Goal: Information Seeking & Learning: Check status

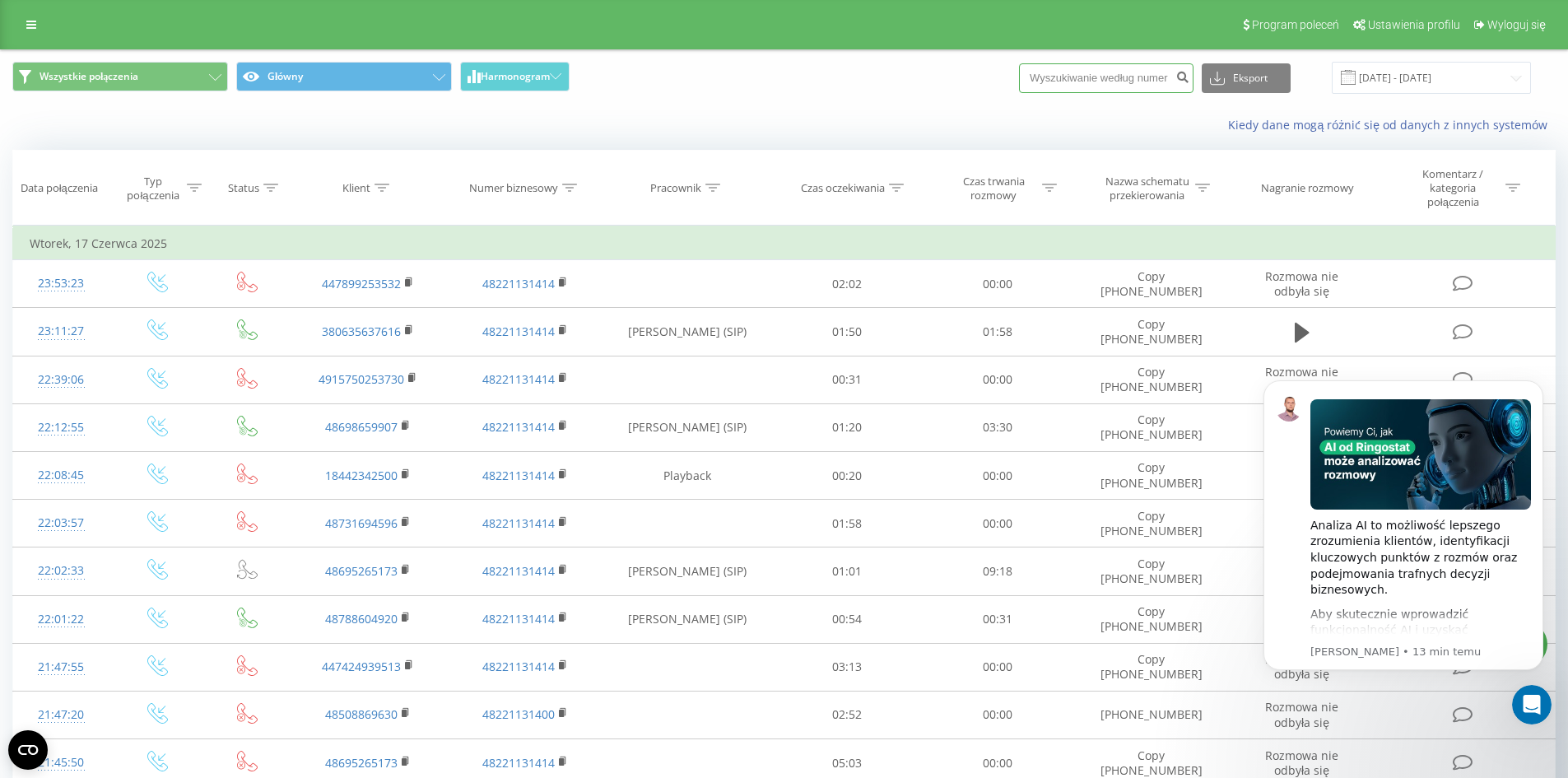
click at [1123, 84] on input at bounding box center [1106, 78] width 175 height 29
paste input "[PHONE_NUMBER]"
type input "[PHONE_NUMBER]"
click at [1190, 79] on icon "submit" at bounding box center [1182, 75] width 14 height 10
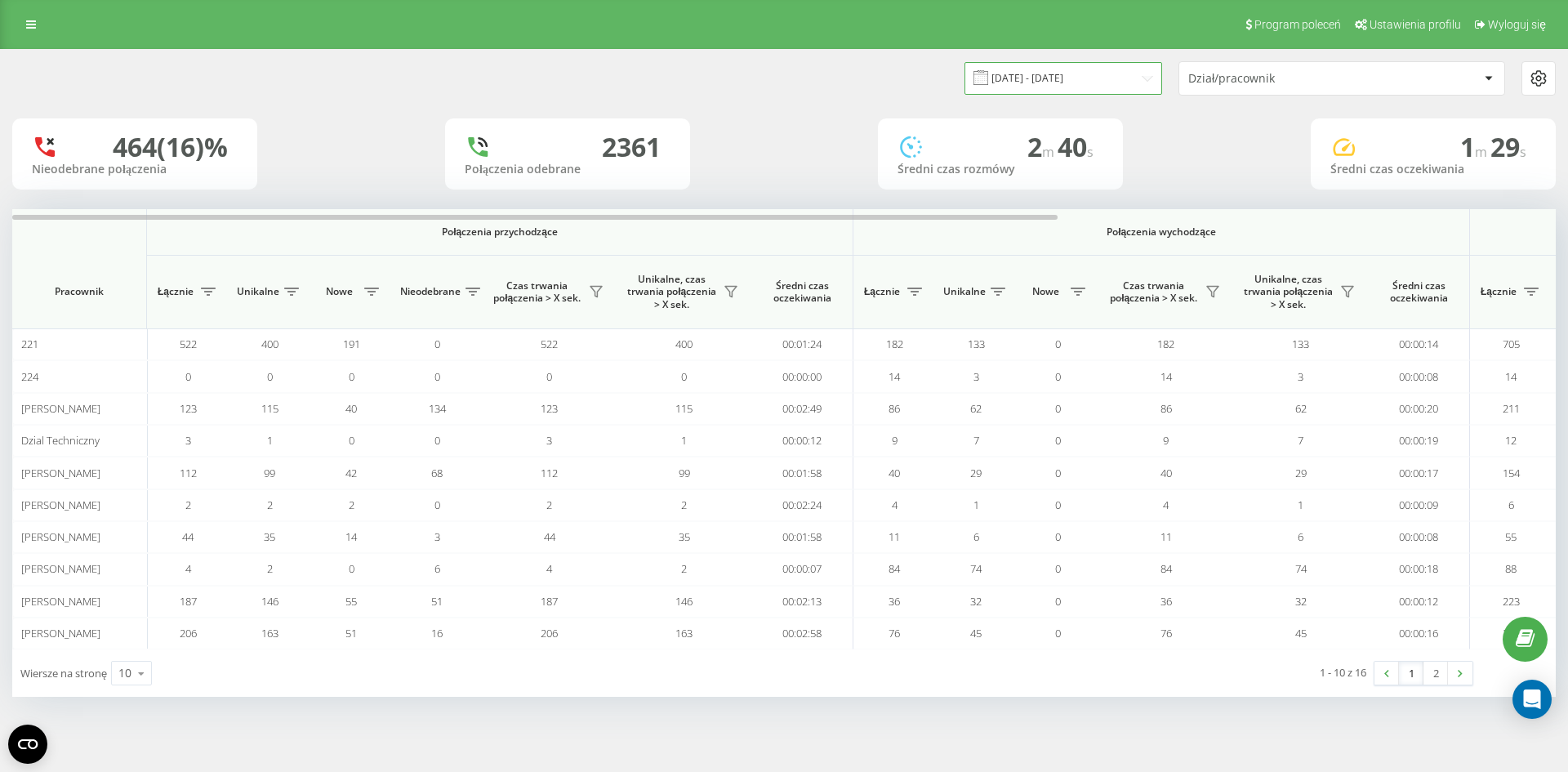
click at [1088, 66] on input "[DATE] - [DATE]" at bounding box center [1063, 78] width 197 height 32
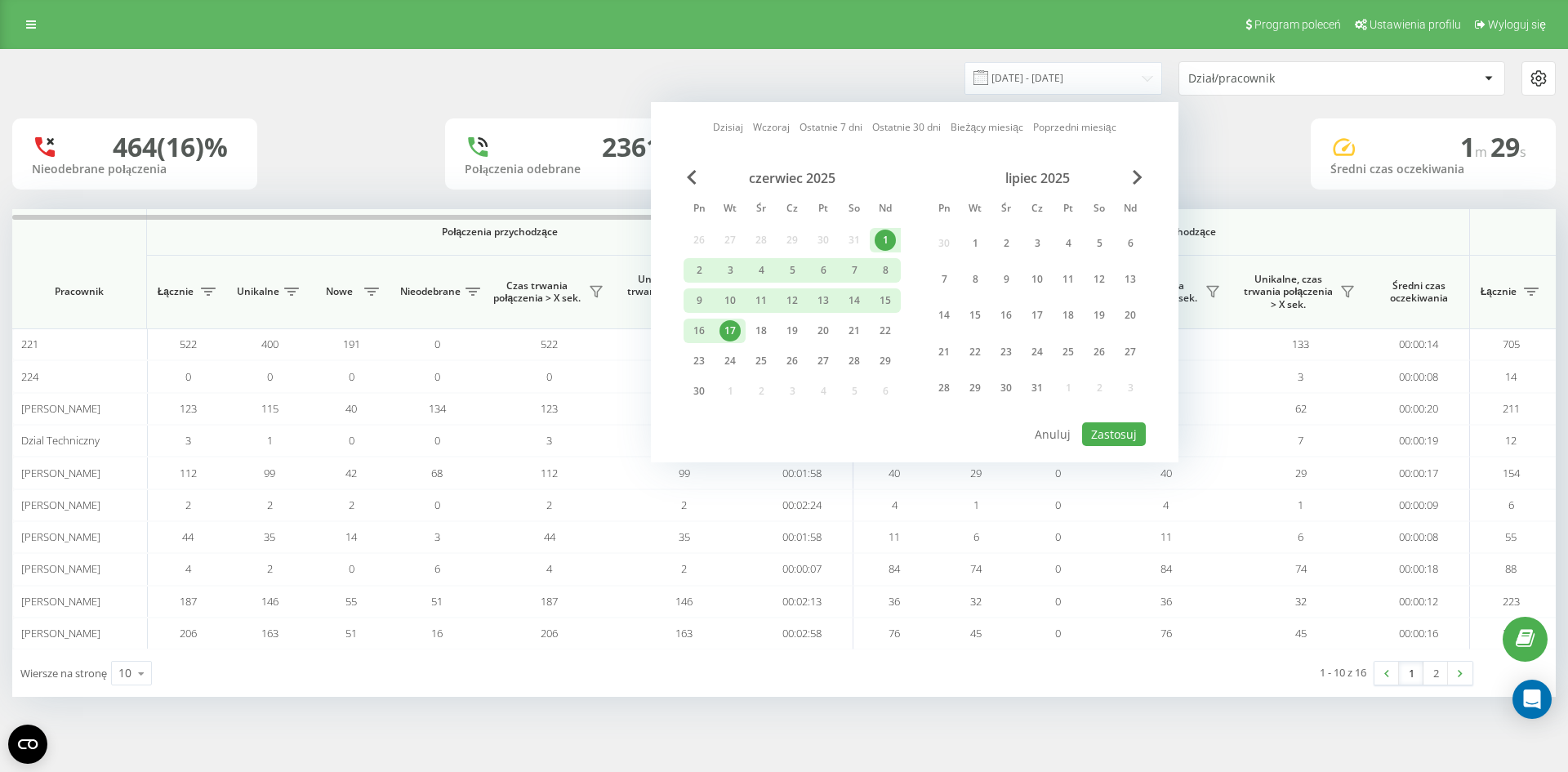
click at [1131, 176] on div "lipiec 2025" at bounding box center [1037, 178] width 217 height 17
click at [1138, 175] on span "Next Month" at bounding box center [1137, 177] width 10 height 15
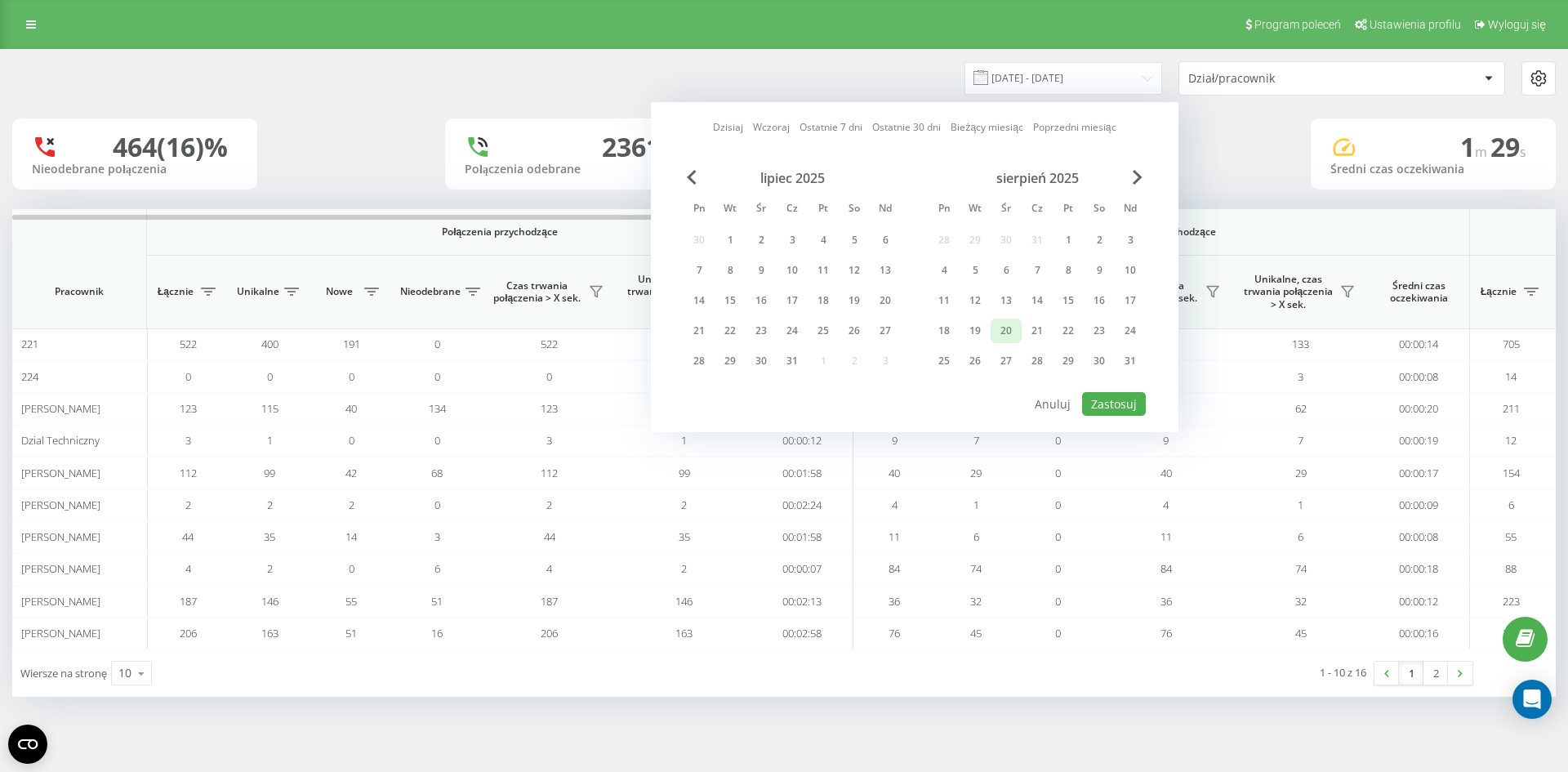
click at [1000, 334] on div "20" at bounding box center [1006, 331] width 22 height 22
click at [1133, 383] on div "lipiec 2025 Pn [PERSON_NAME] Cz Pt So Nd 30 1 2 3 4 5 6 7 8 9 10 11 12 13 14 15…" at bounding box center [915, 280] width 462 height 221
click at [1131, 401] on button "Zastosuj" at bounding box center [1113, 404] width 64 height 24
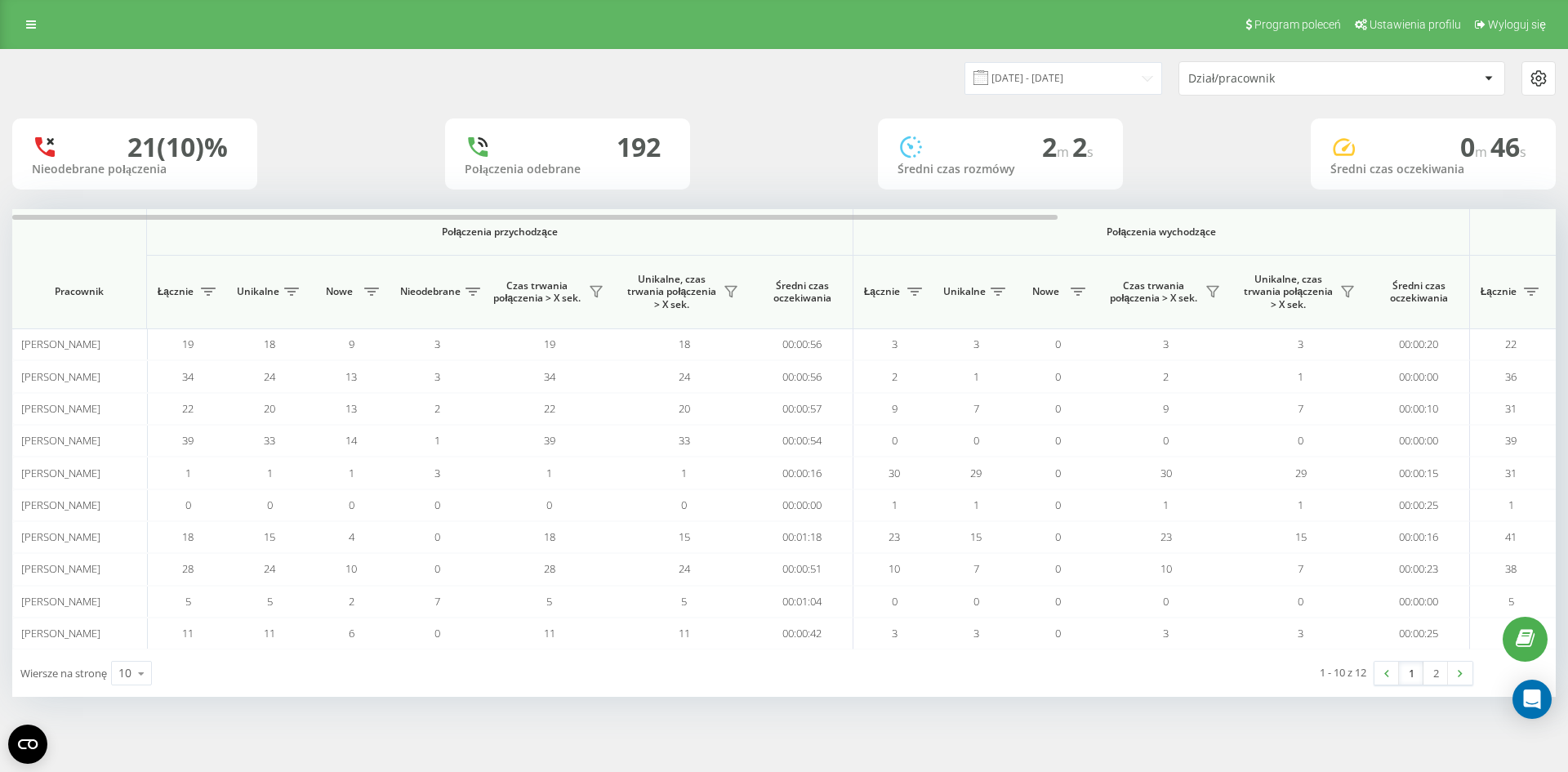
click at [1016, 60] on div "20.08.2025 - 20.08.2025 Dział/pracownik" at bounding box center [784, 78] width 1566 height 57
click at [1020, 74] on input "20.08.2025 - 20.08.2025" at bounding box center [1063, 78] width 197 height 32
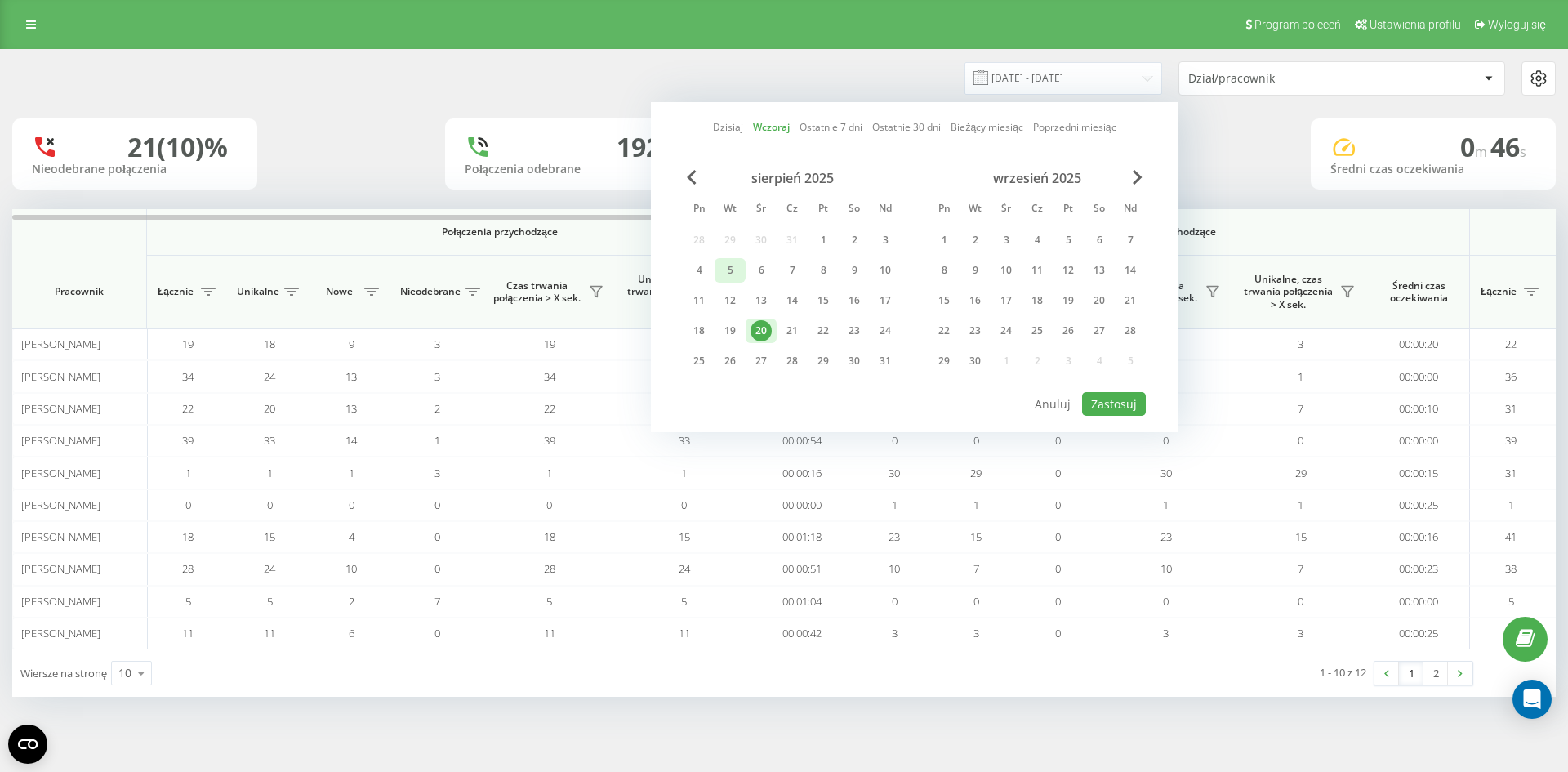
click at [725, 269] on div "5" at bounding box center [730, 270] width 22 height 22
click at [763, 335] on div "20" at bounding box center [761, 331] width 22 height 22
click at [1103, 401] on button "Zastosuj" at bounding box center [1113, 404] width 64 height 24
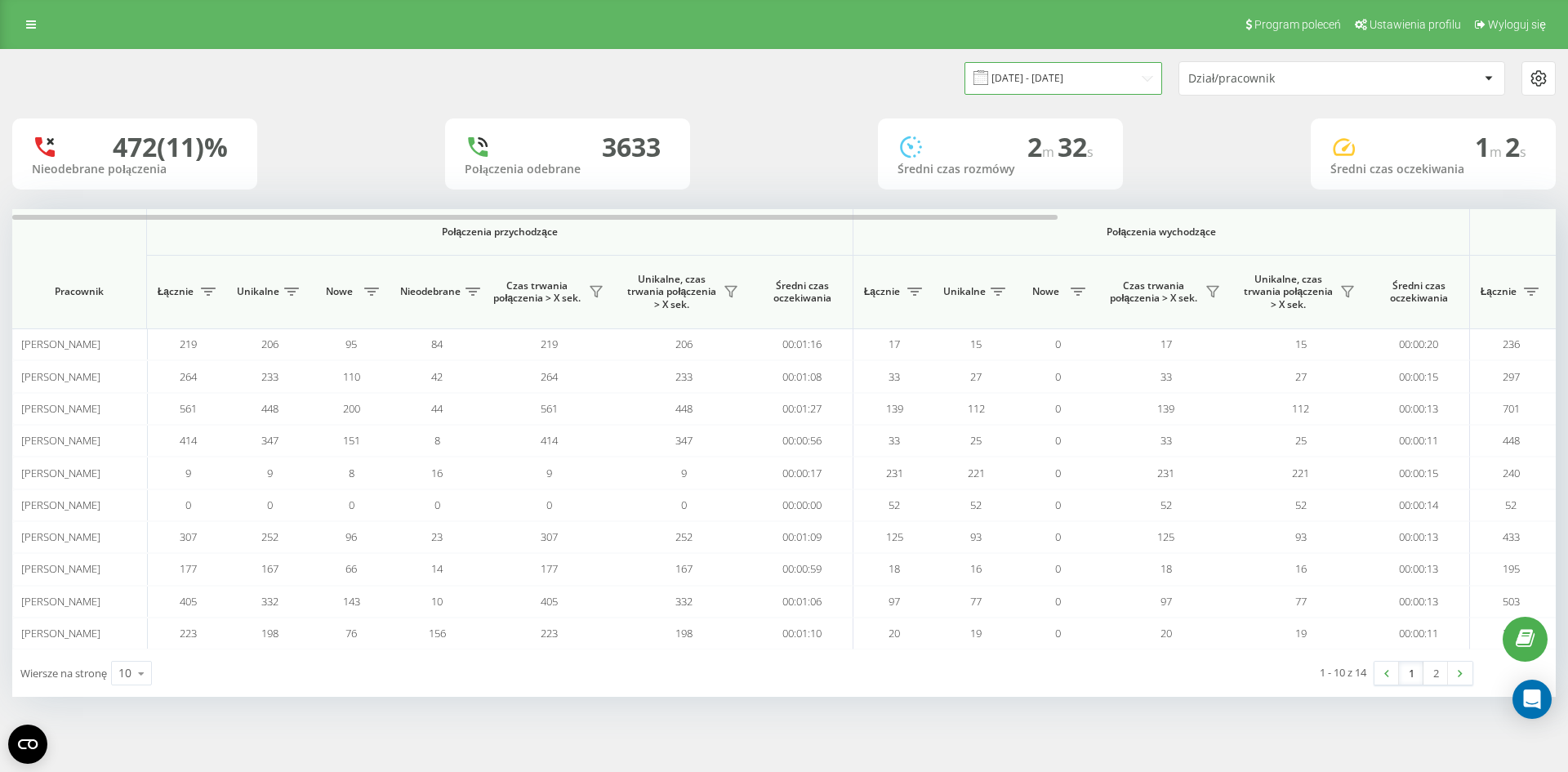
click at [1101, 75] on input "05.08.2025 - 20.08.2025" at bounding box center [1063, 78] width 197 height 32
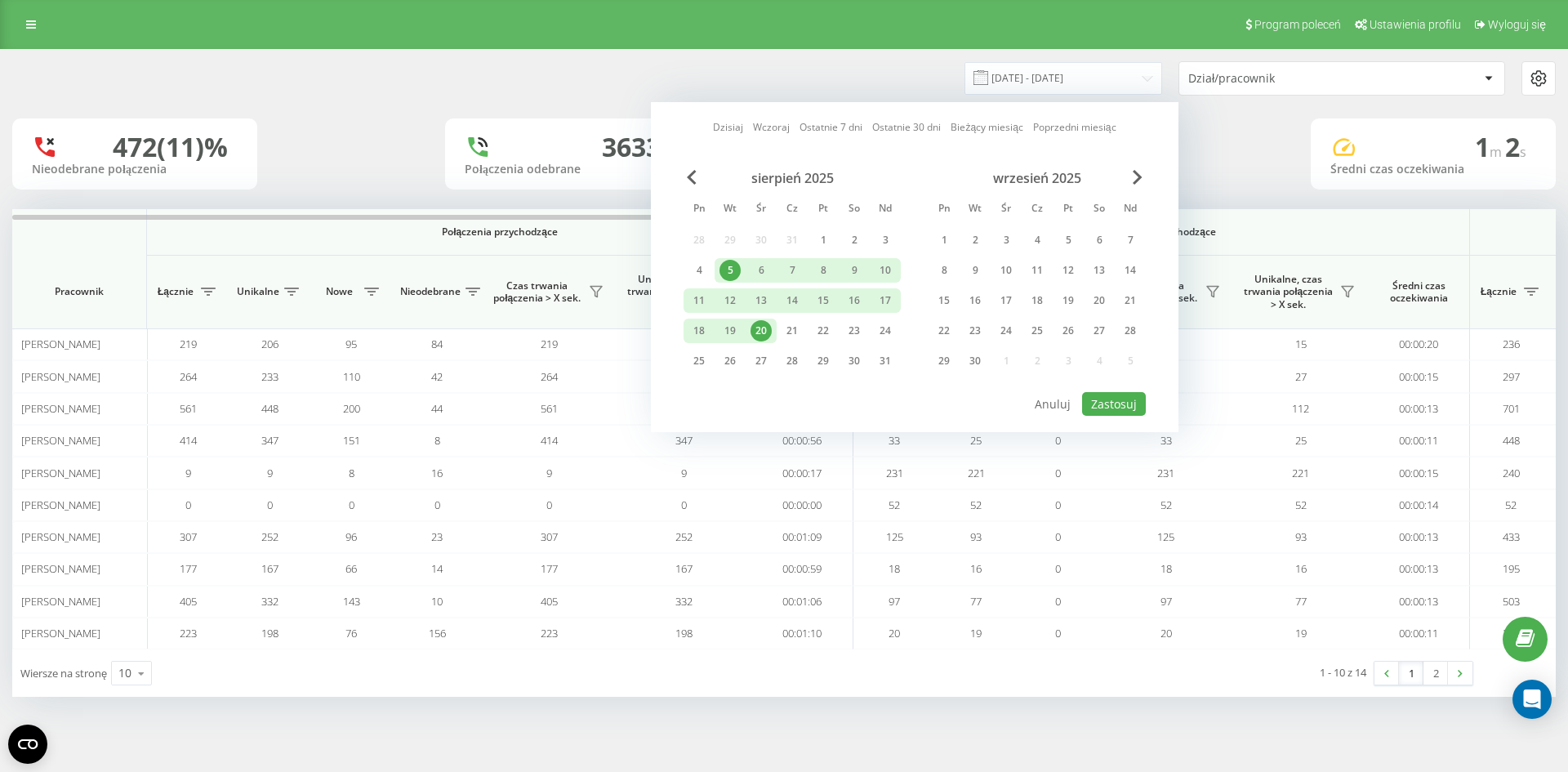
click at [733, 274] on div "5" at bounding box center [730, 270] width 22 height 22
click at [782, 329] on div "21" at bounding box center [792, 331] width 22 height 22
click at [734, 269] on div "5" at bounding box center [730, 270] width 22 height 22
click at [1114, 396] on button "Zastosuj" at bounding box center [1113, 404] width 64 height 24
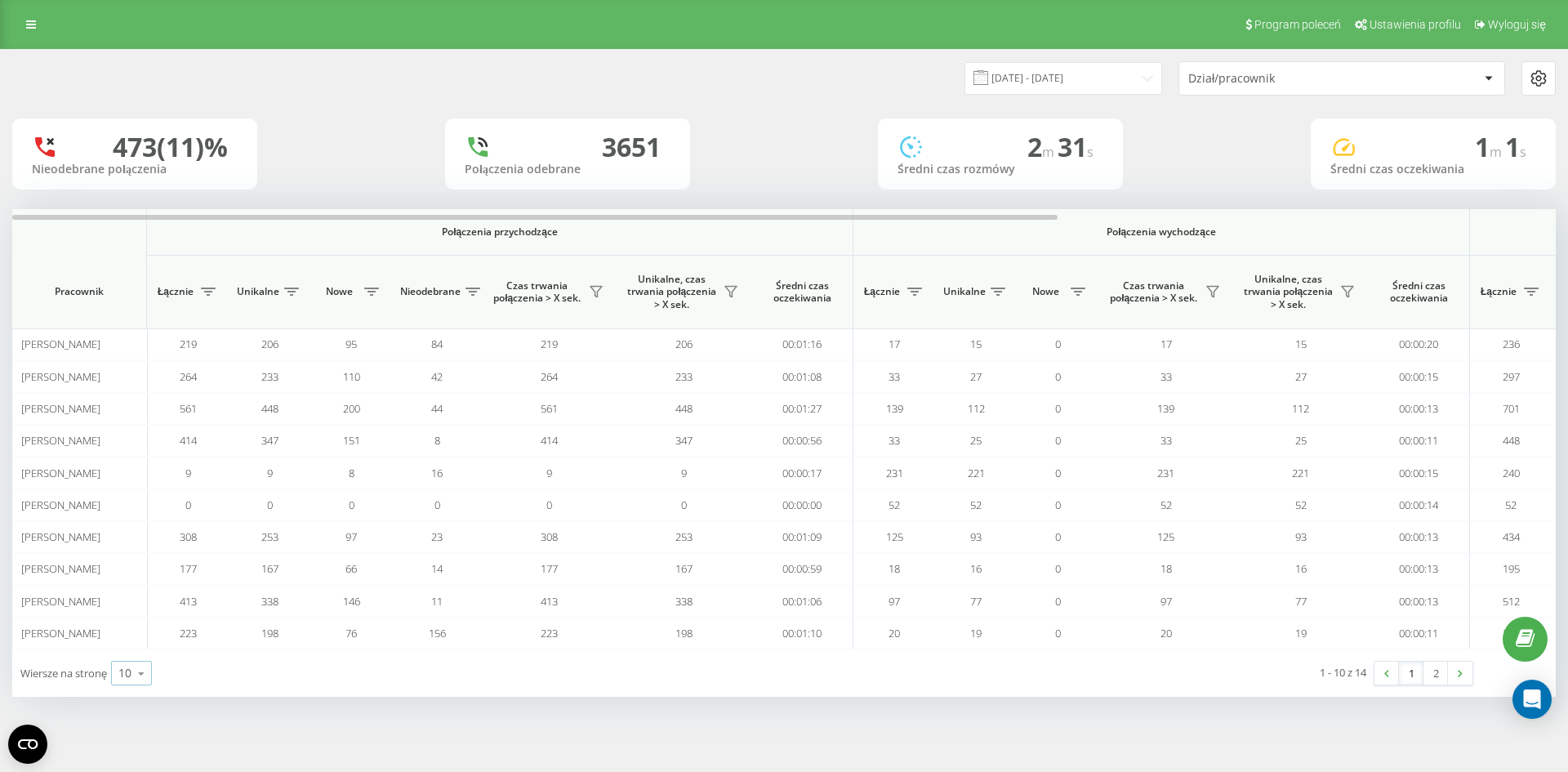
click at [146, 677] on icon at bounding box center [142, 673] width 25 height 32
click at [137, 629] on div "50" at bounding box center [131, 626] width 39 height 24
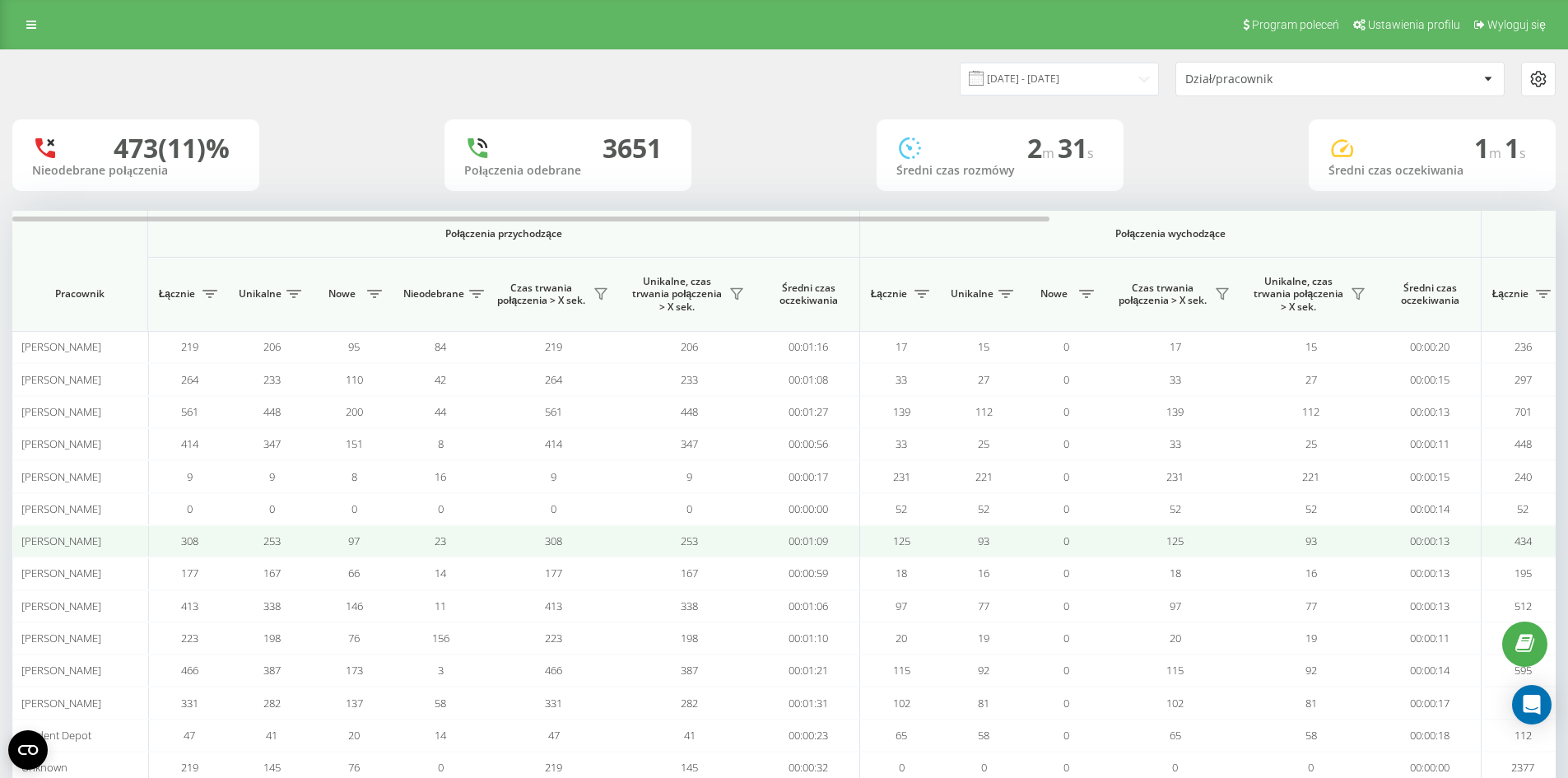
scroll to position [83, 0]
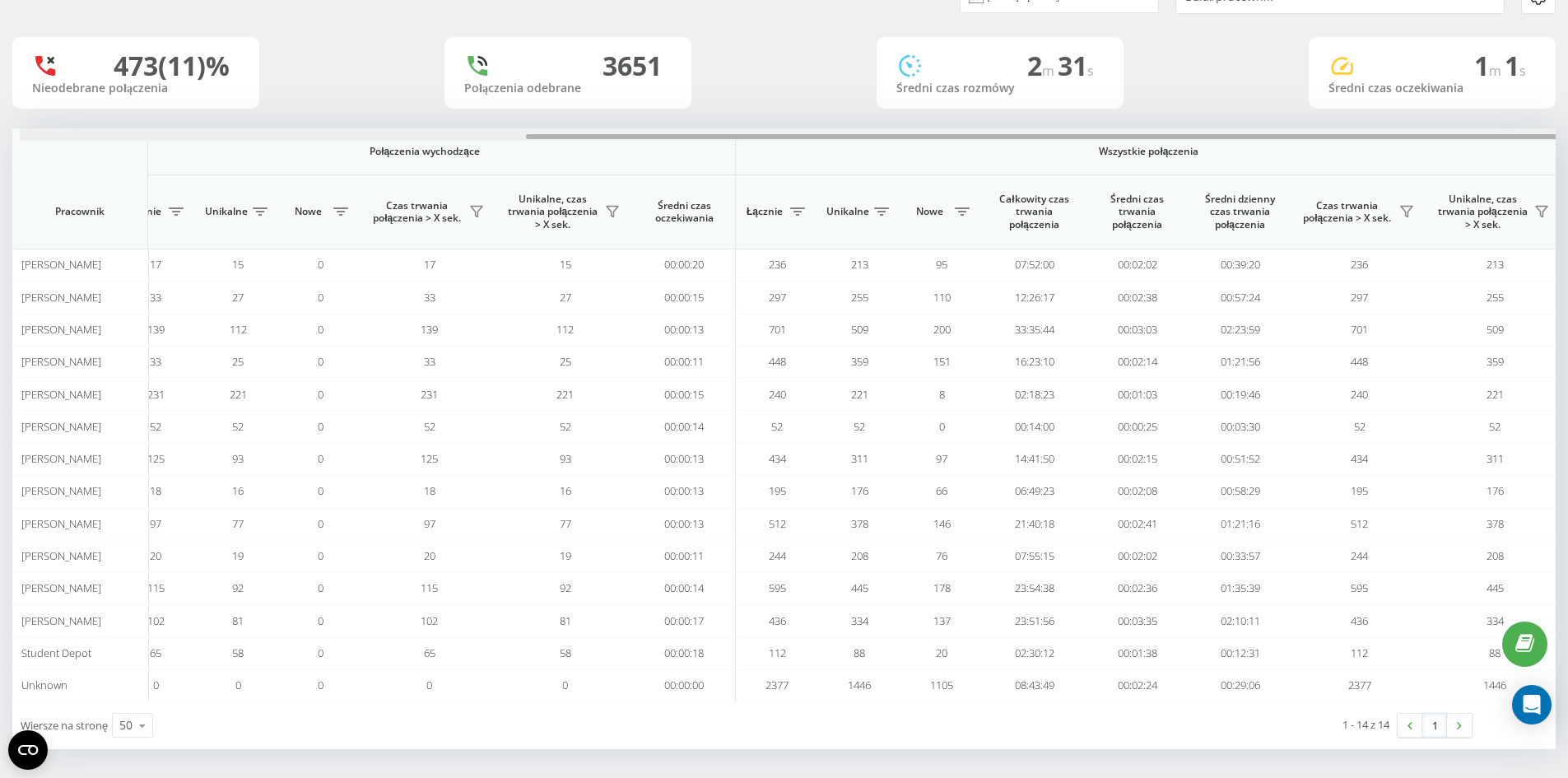
drag, startPoint x: 496, startPoint y: 137, endPoint x: 1297, endPoint y: 155, distance: 801.2
click at [1297, 155] on div "Połączenia przychodzące Połączenia wychodzące Wszystkie połączenia Pracownik Łą…" at bounding box center [784, 415] width 1543 height 573
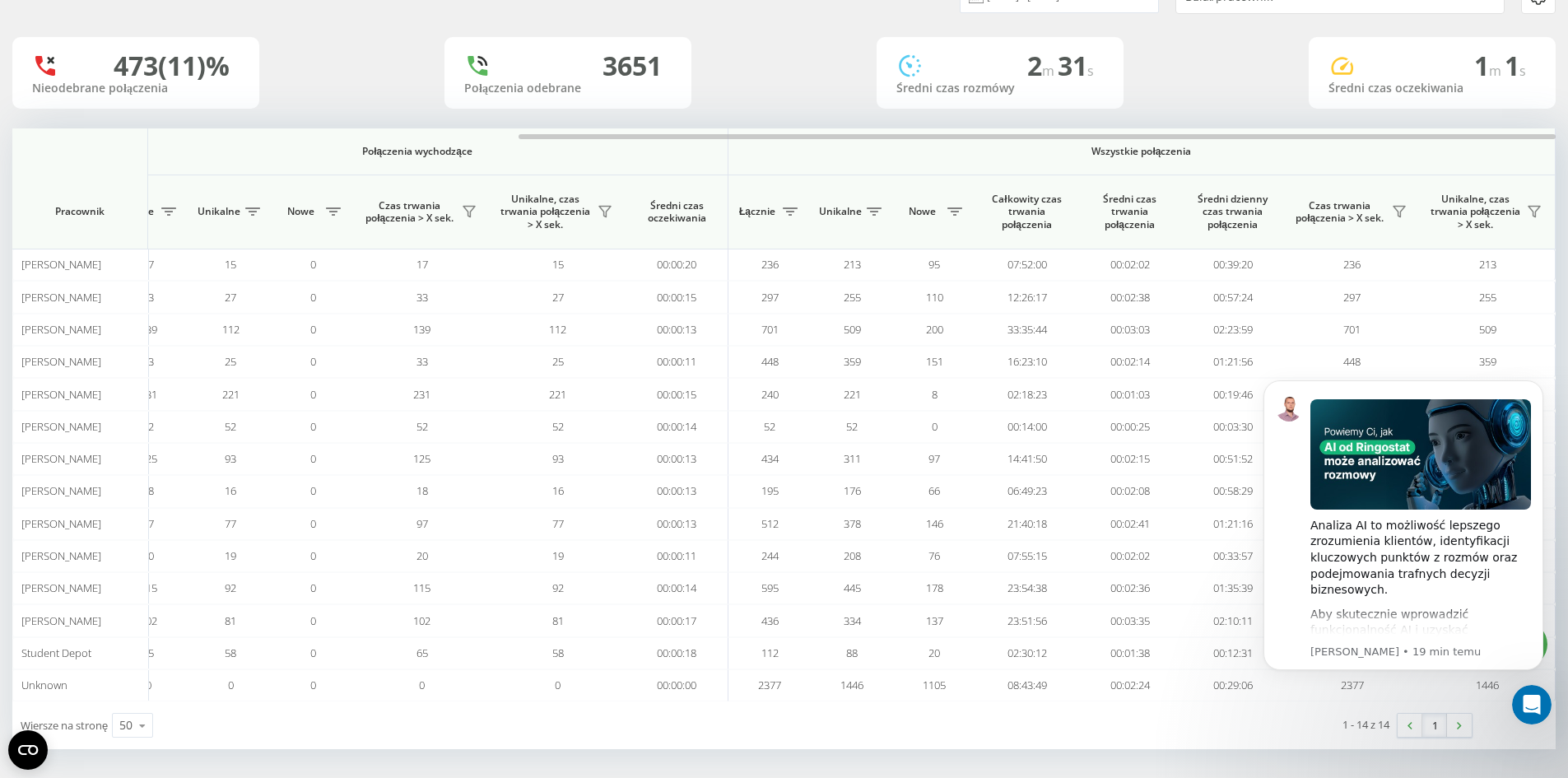
scroll to position [0, 0]
click at [1537, 380] on icon "Dismiss notification" at bounding box center [1538, 384] width 9 height 9
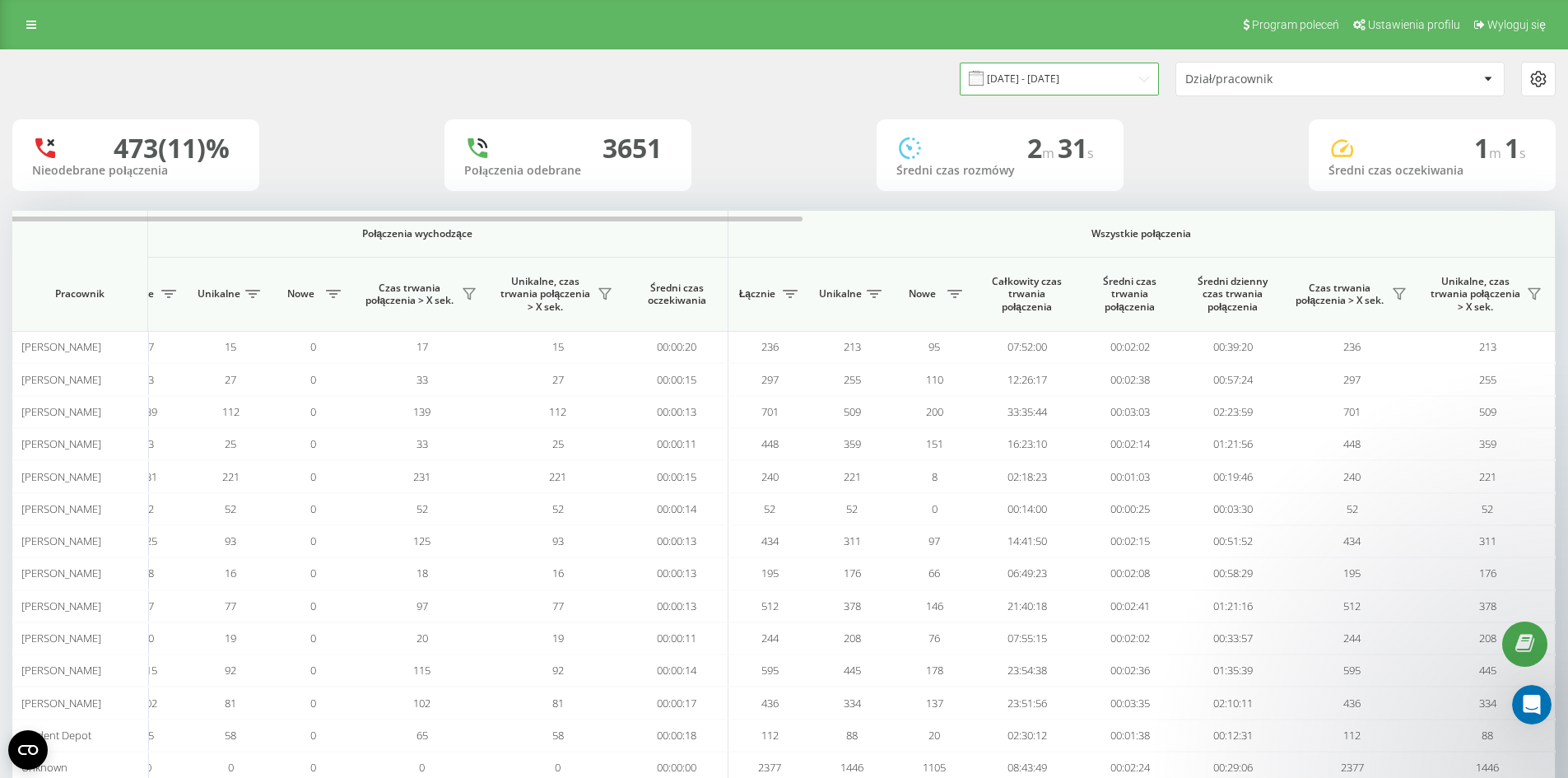
click at [1071, 84] on input "05.08.2025 - 21.08.2025" at bounding box center [1059, 79] width 199 height 32
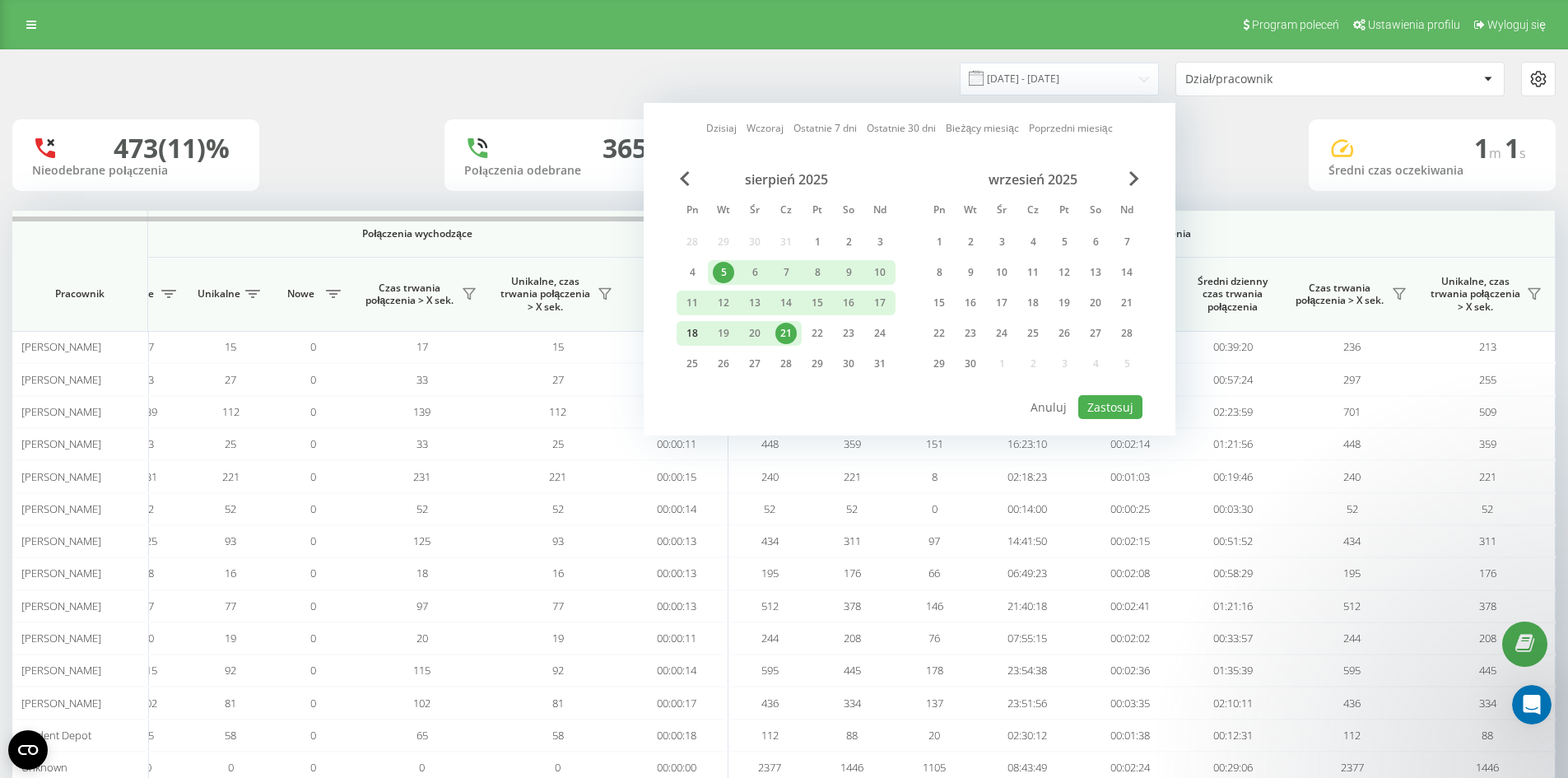
click at [698, 330] on div "18" at bounding box center [693, 333] width 22 height 22
click at [772, 331] on div "21" at bounding box center [785, 333] width 31 height 25
click at [1097, 404] on button "Zastosuj" at bounding box center [1110, 407] width 64 height 24
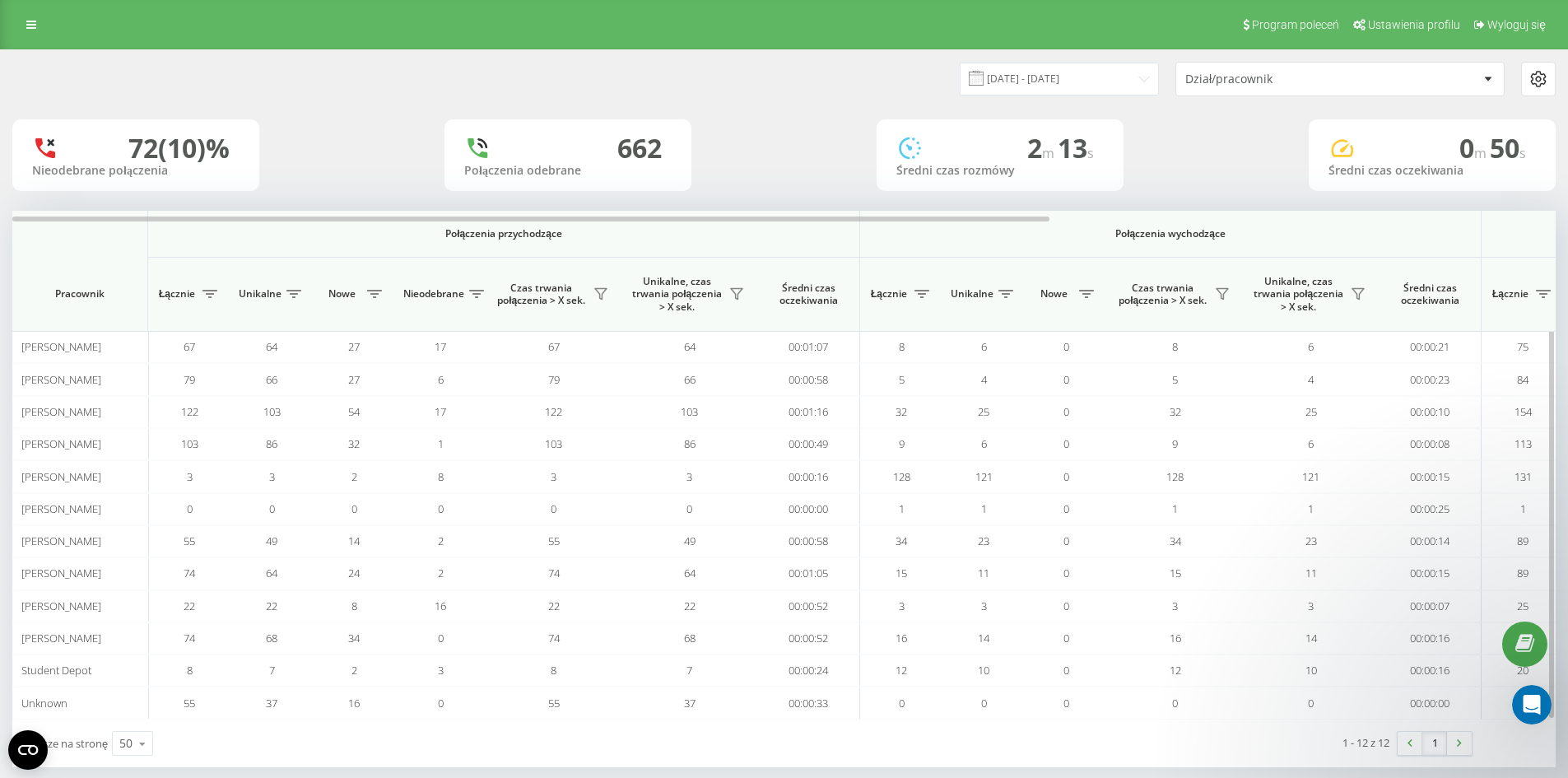
click at [1011, 224] on th "Połączenia wychodzące" at bounding box center [1171, 234] width 622 height 47
click at [1078, 89] on input "18.08.2025 - 21.08.2025" at bounding box center [1059, 79] width 199 height 32
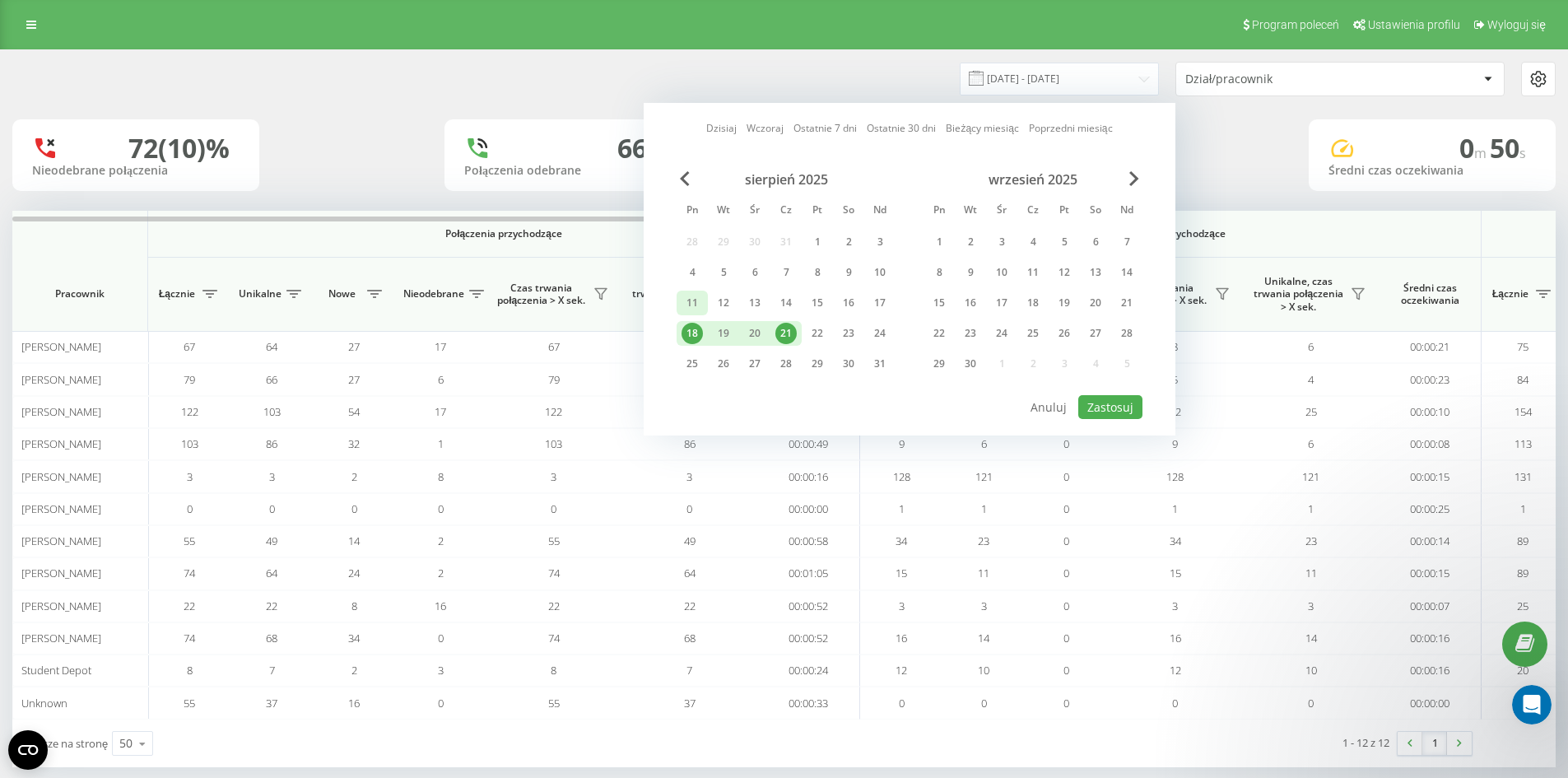
click at [693, 308] on div "11" at bounding box center [693, 303] width 22 height 22
click at [865, 311] on div "17" at bounding box center [879, 303] width 31 height 25
click at [1100, 416] on button "Zastosuj" at bounding box center [1110, 407] width 64 height 24
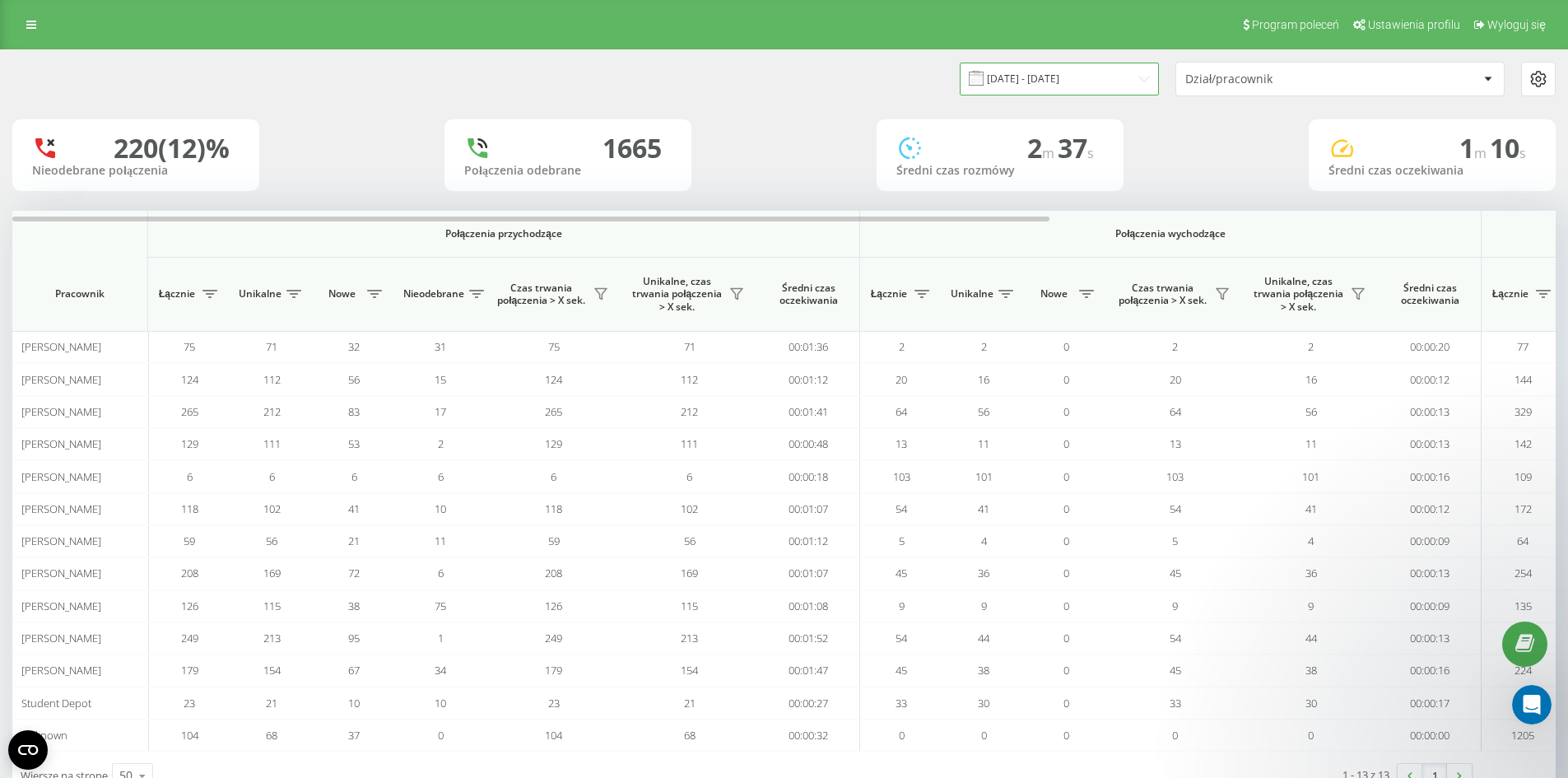
click at [1058, 76] on input "11.08.2025 - 17.08.2025" at bounding box center [1059, 79] width 199 height 32
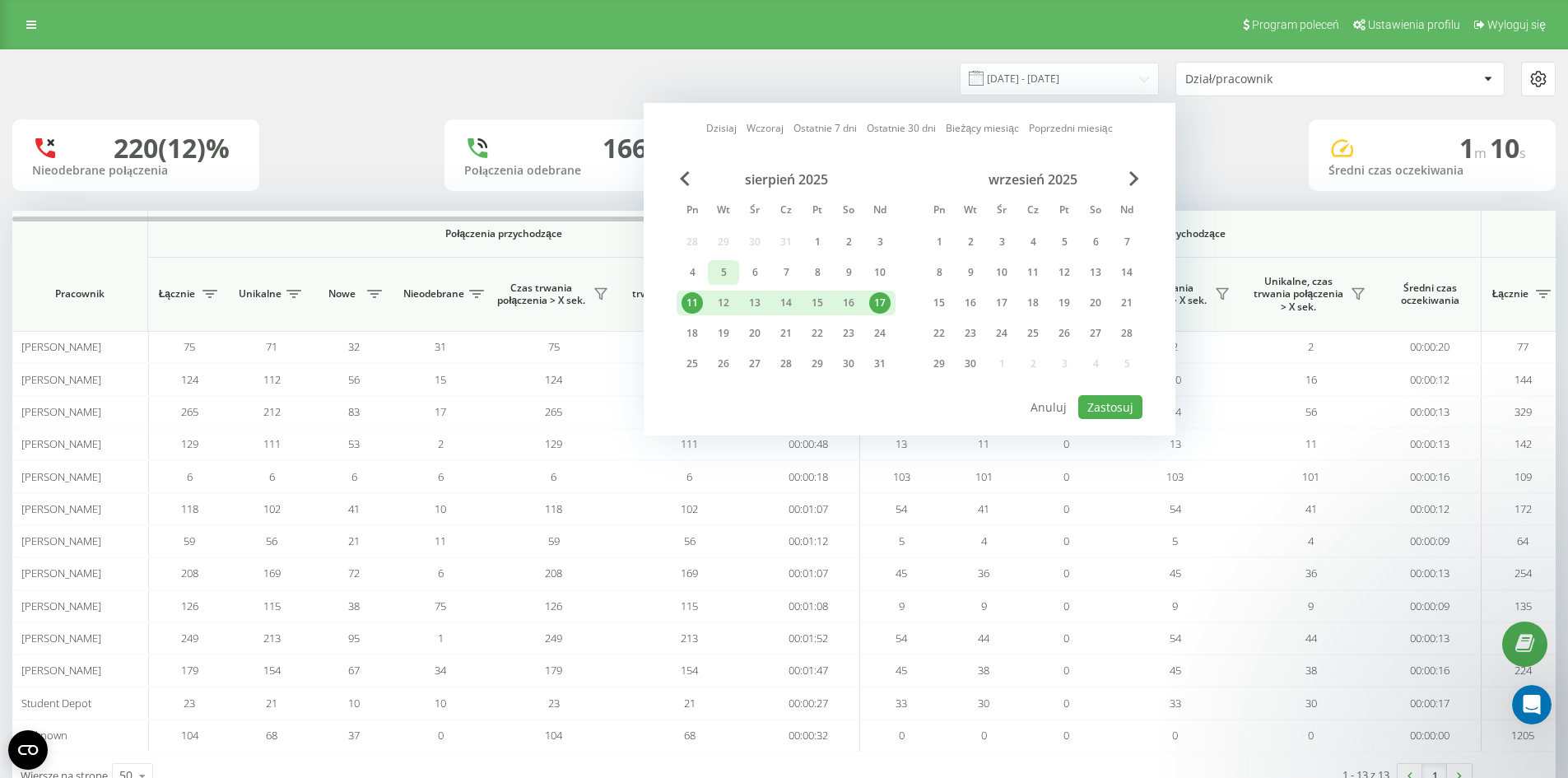
click at [718, 265] on div "5" at bounding box center [723, 272] width 22 height 22
click at [860, 278] on div "9" at bounding box center [848, 272] width 31 height 25
click at [874, 276] on div "10" at bounding box center [880, 272] width 22 height 22
click at [731, 279] on div "5" at bounding box center [723, 272] width 22 height 22
click at [1098, 397] on button "Zastosuj" at bounding box center [1110, 407] width 64 height 24
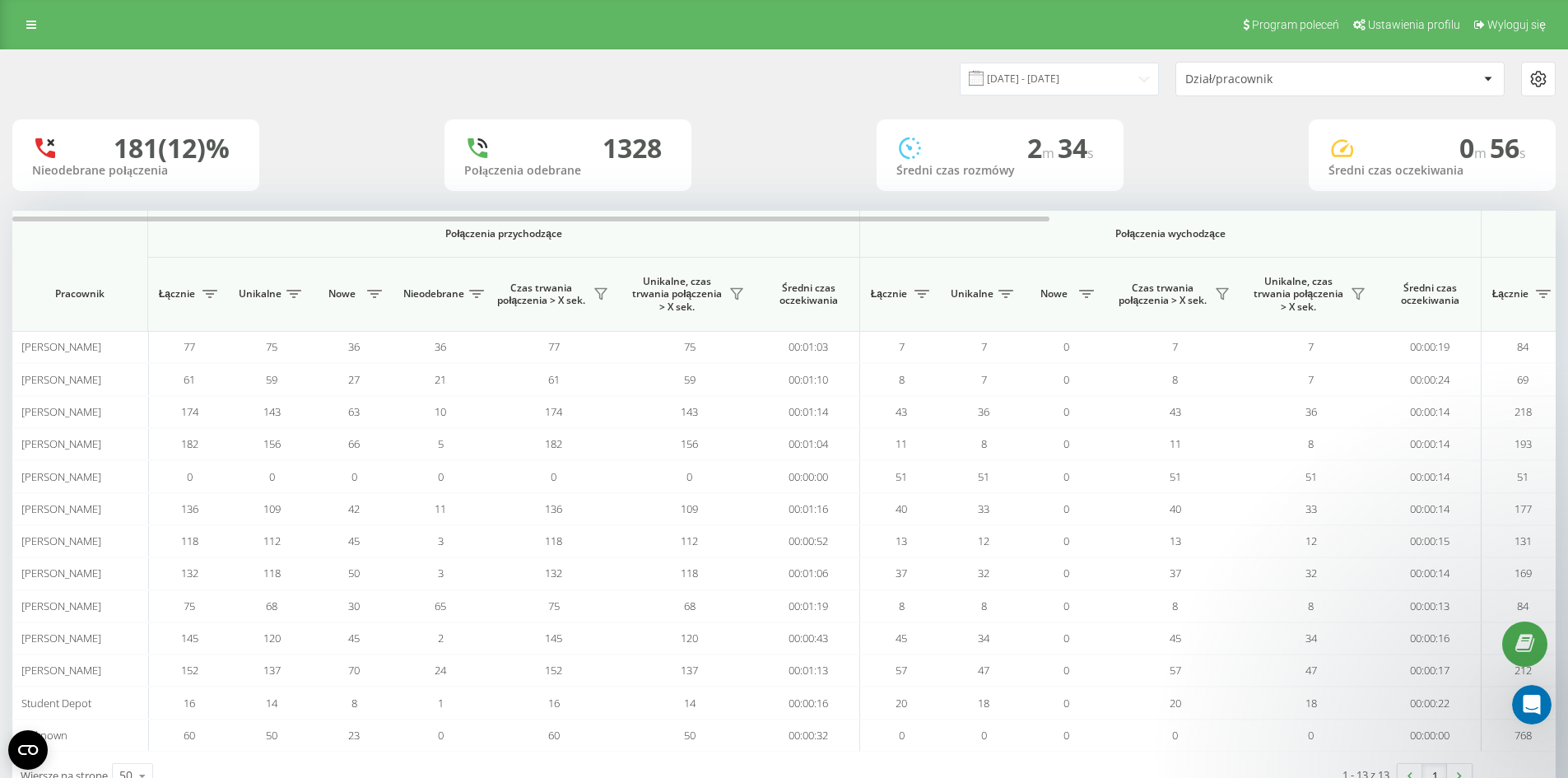
click at [1064, 97] on div "05.08.2025 - 10.08.2025 Dział/pracownik" at bounding box center [784, 79] width 1566 height 58
click at [1064, 86] on input "05.08.2025 - 10.08.2025" at bounding box center [1059, 79] width 199 height 32
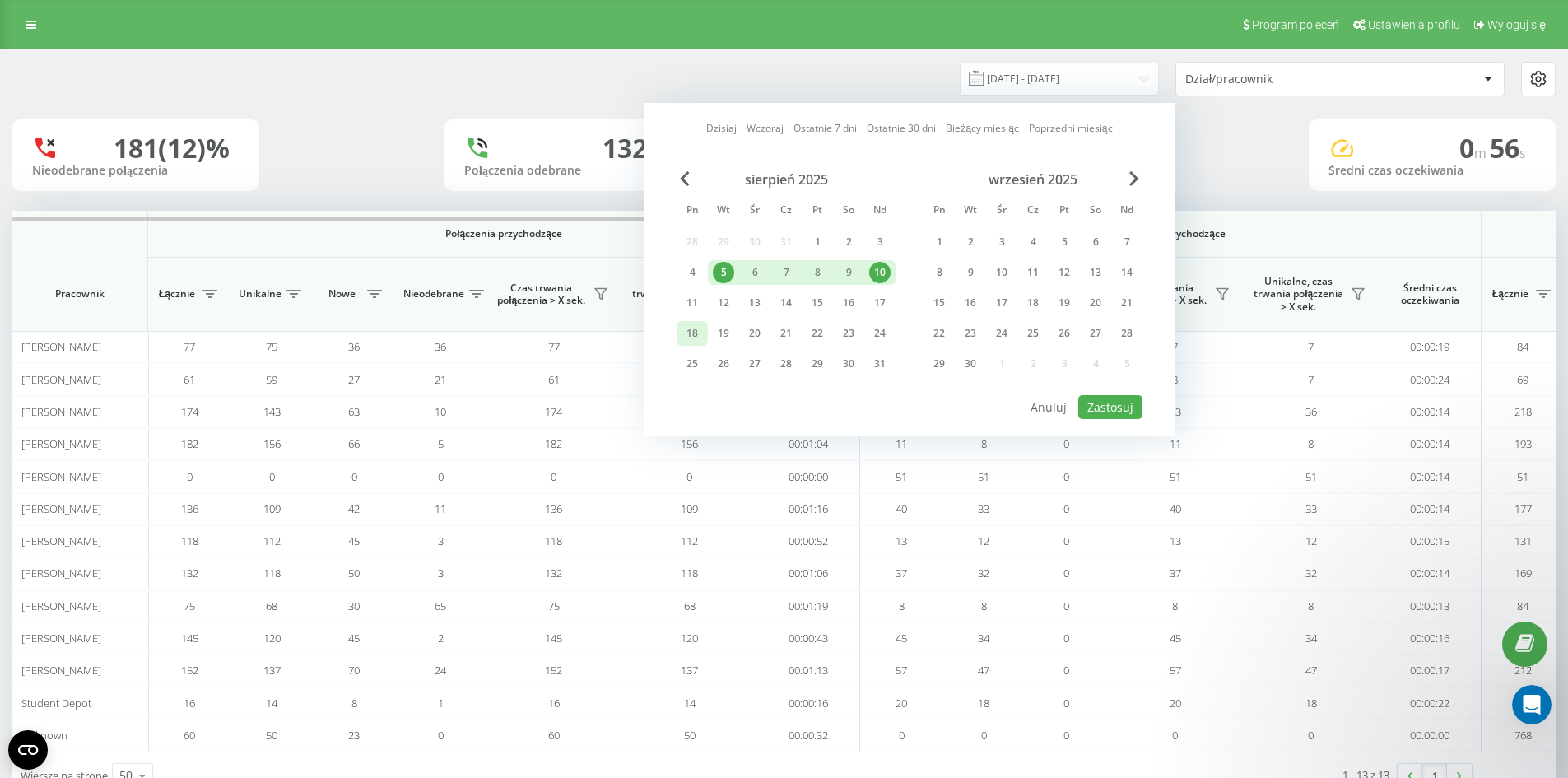
click at [702, 333] on div "18" at bounding box center [693, 333] width 22 height 22
click at [779, 332] on div "21" at bounding box center [786, 333] width 22 height 22
click at [1095, 403] on button "Zastosuj" at bounding box center [1110, 407] width 64 height 24
type input "18.08.2025 - 21.08.2025"
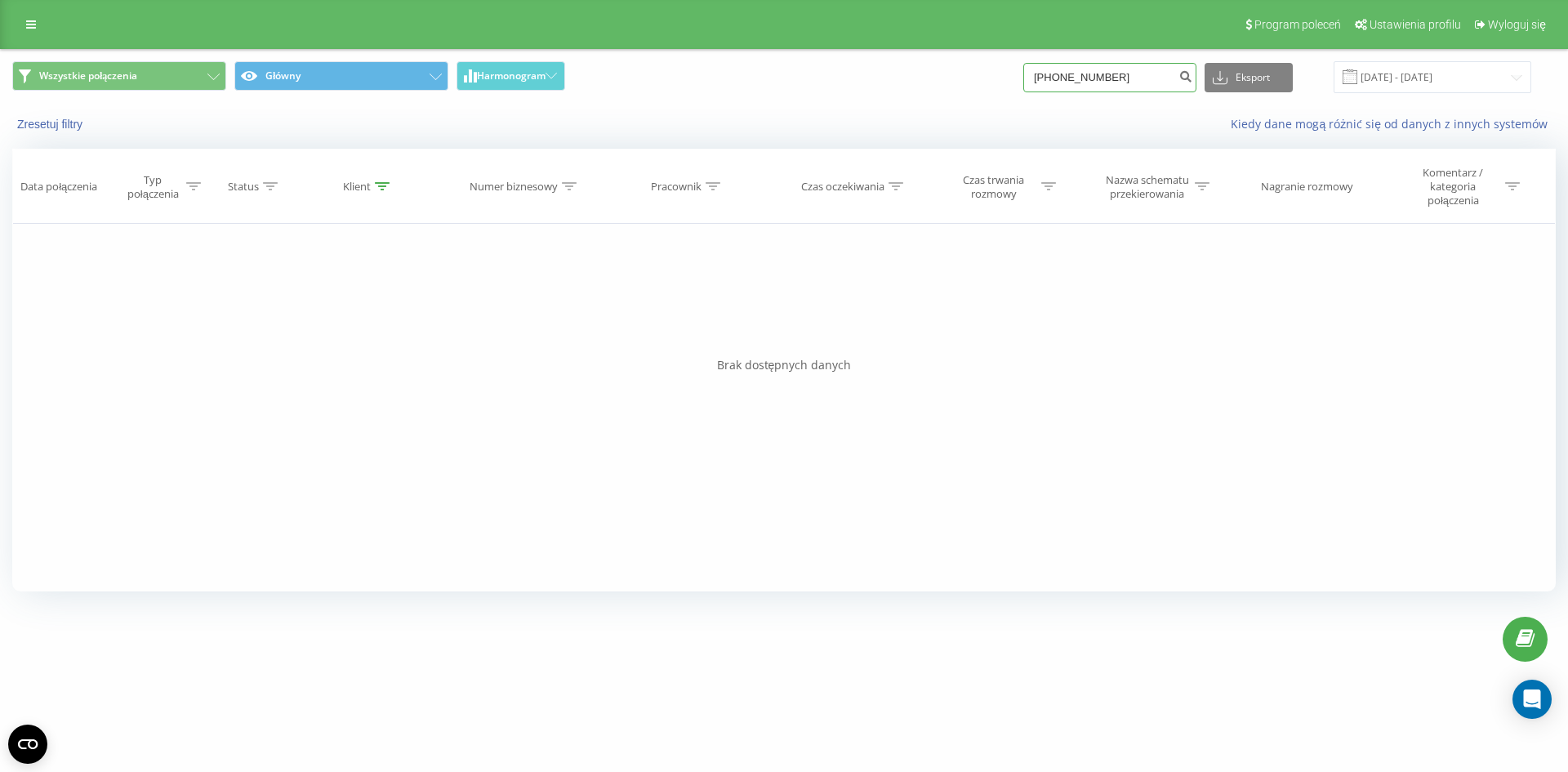
click at [1083, 73] on input "+48510897904" at bounding box center [1109, 77] width 173 height 29
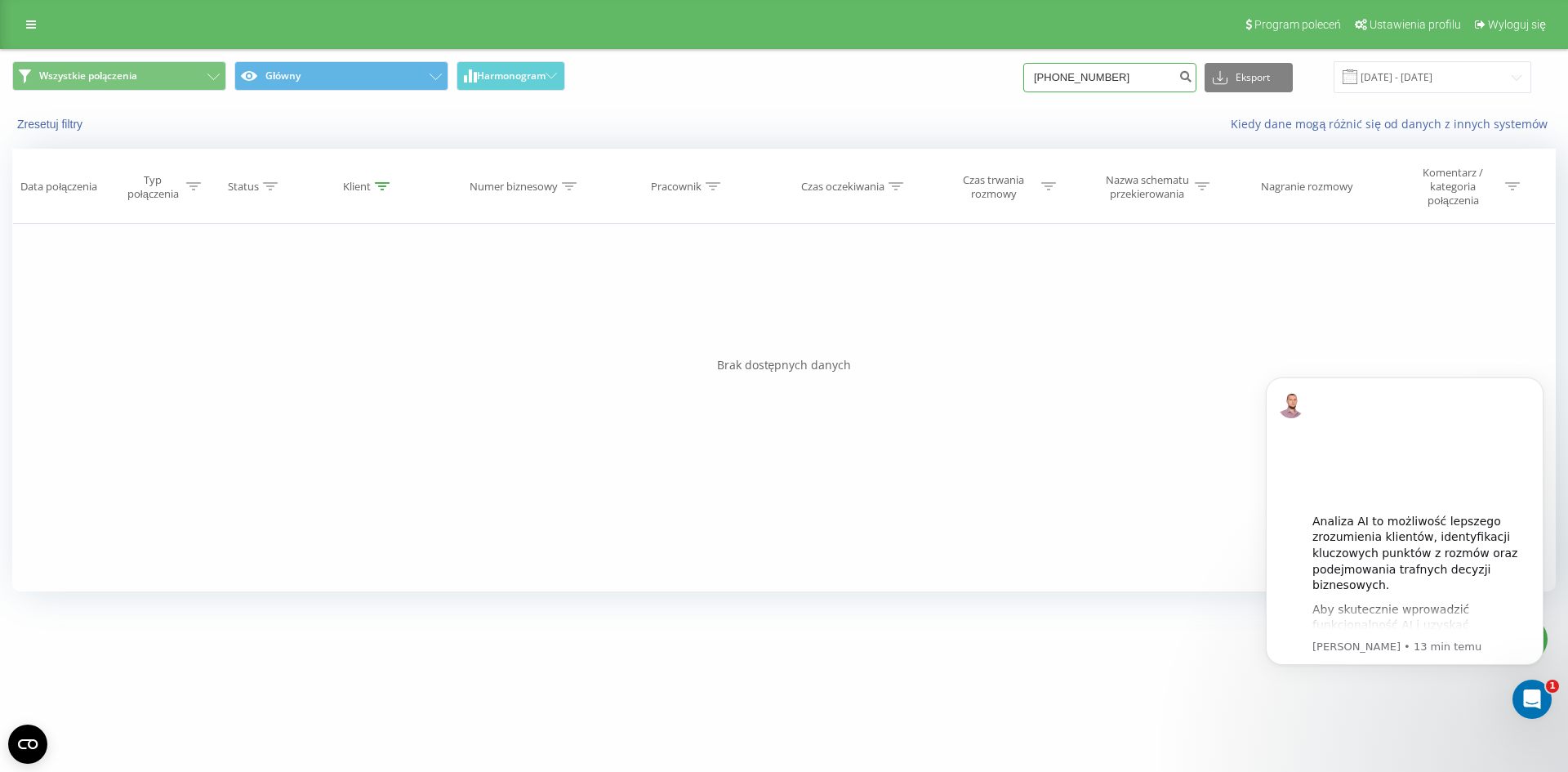
click at [1064, 83] on input "+48510897904" at bounding box center [1109, 77] width 173 height 29
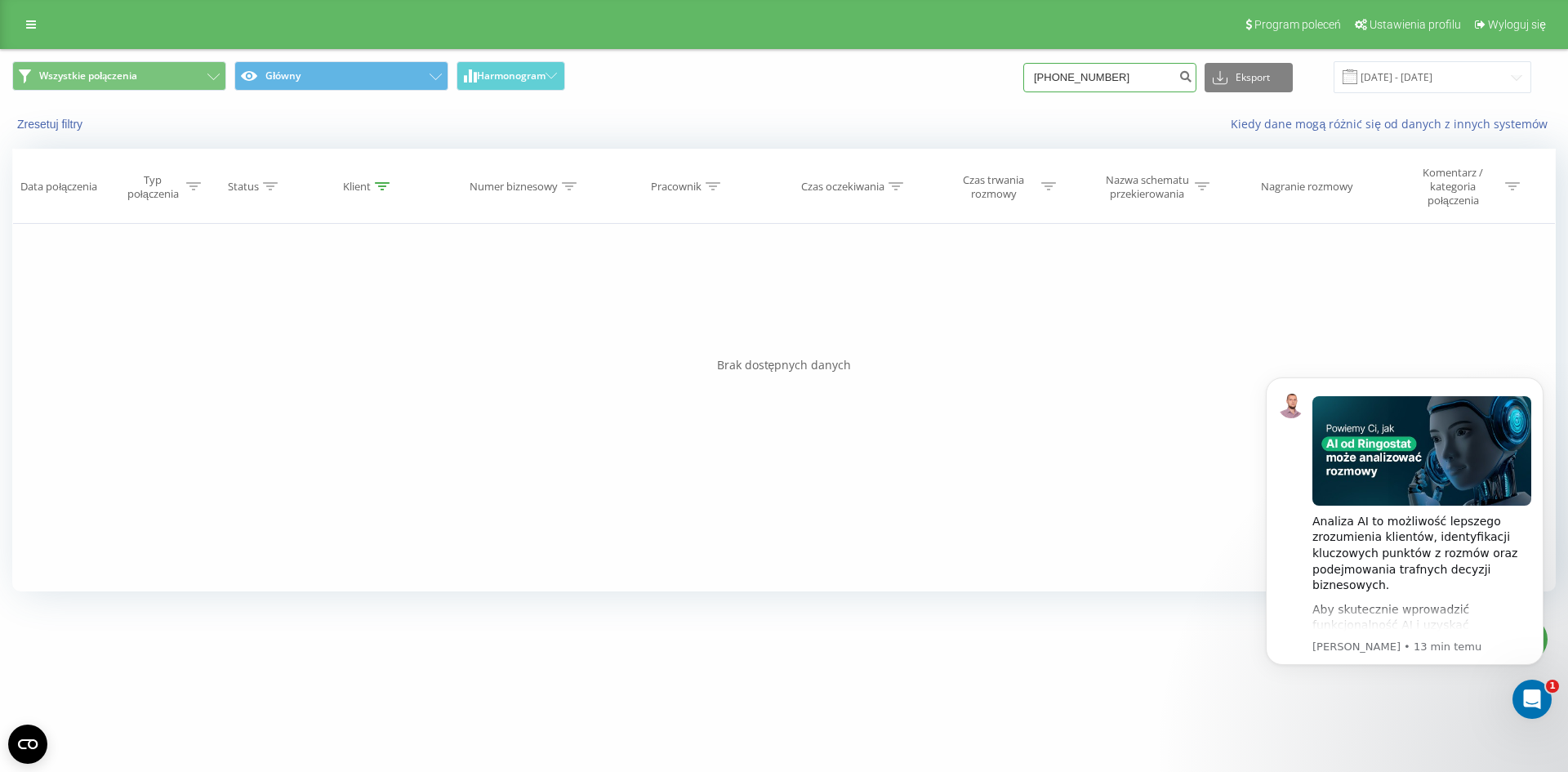
click at [1065, 83] on input "+48510897904" at bounding box center [1109, 77] width 173 height 29
click at [1070, 83] on input "+48510897904" at bounding box center [1109, 77] width 173 height 29
type input "510897904"
click at [1196, 83] on button "submit" at bounding box center [1185, 77] width 22 height 29
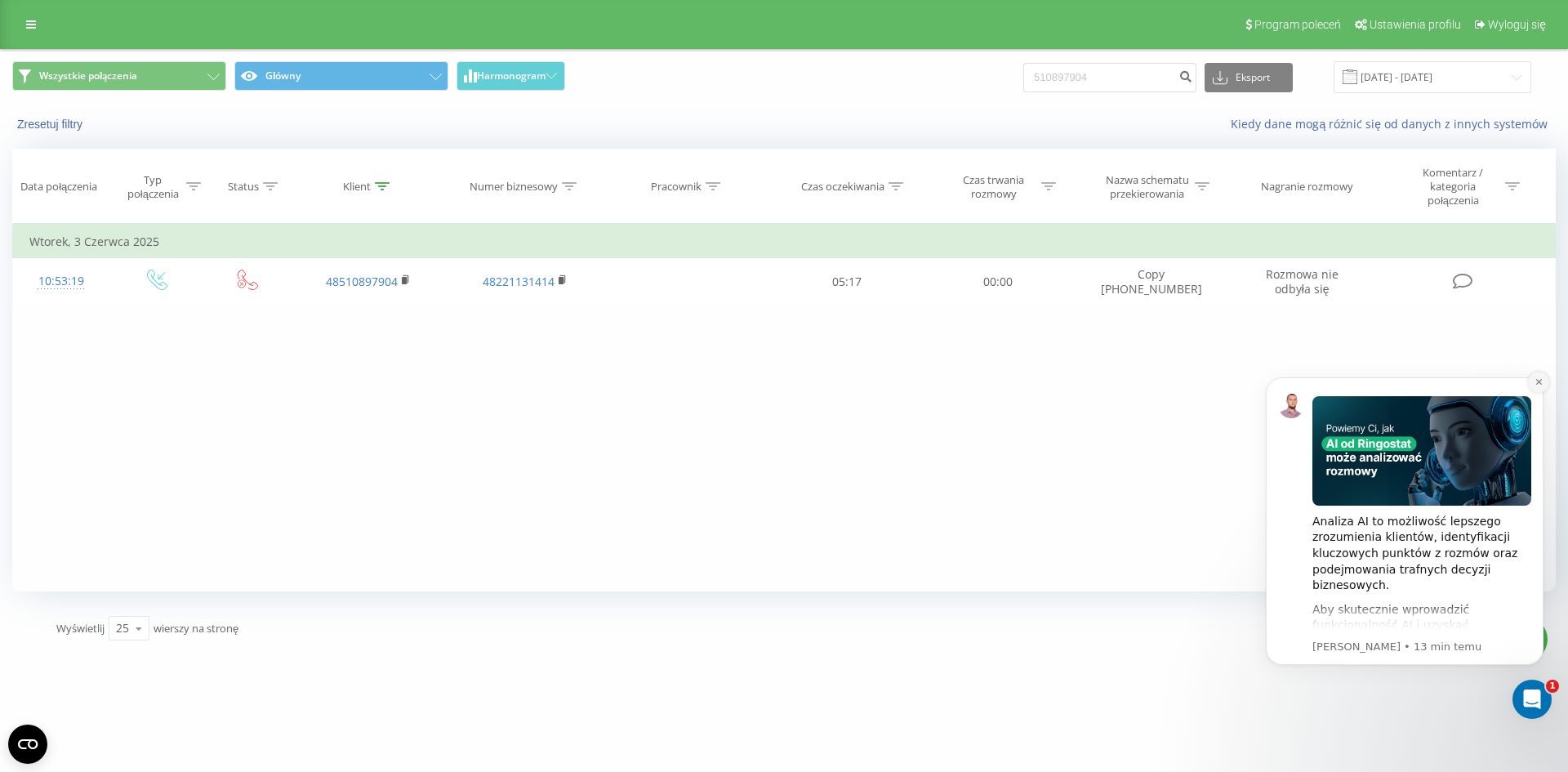
click at [1537, 371] on button "Dismiss notification" at bounding box center [1538, 382] width 22 height 22
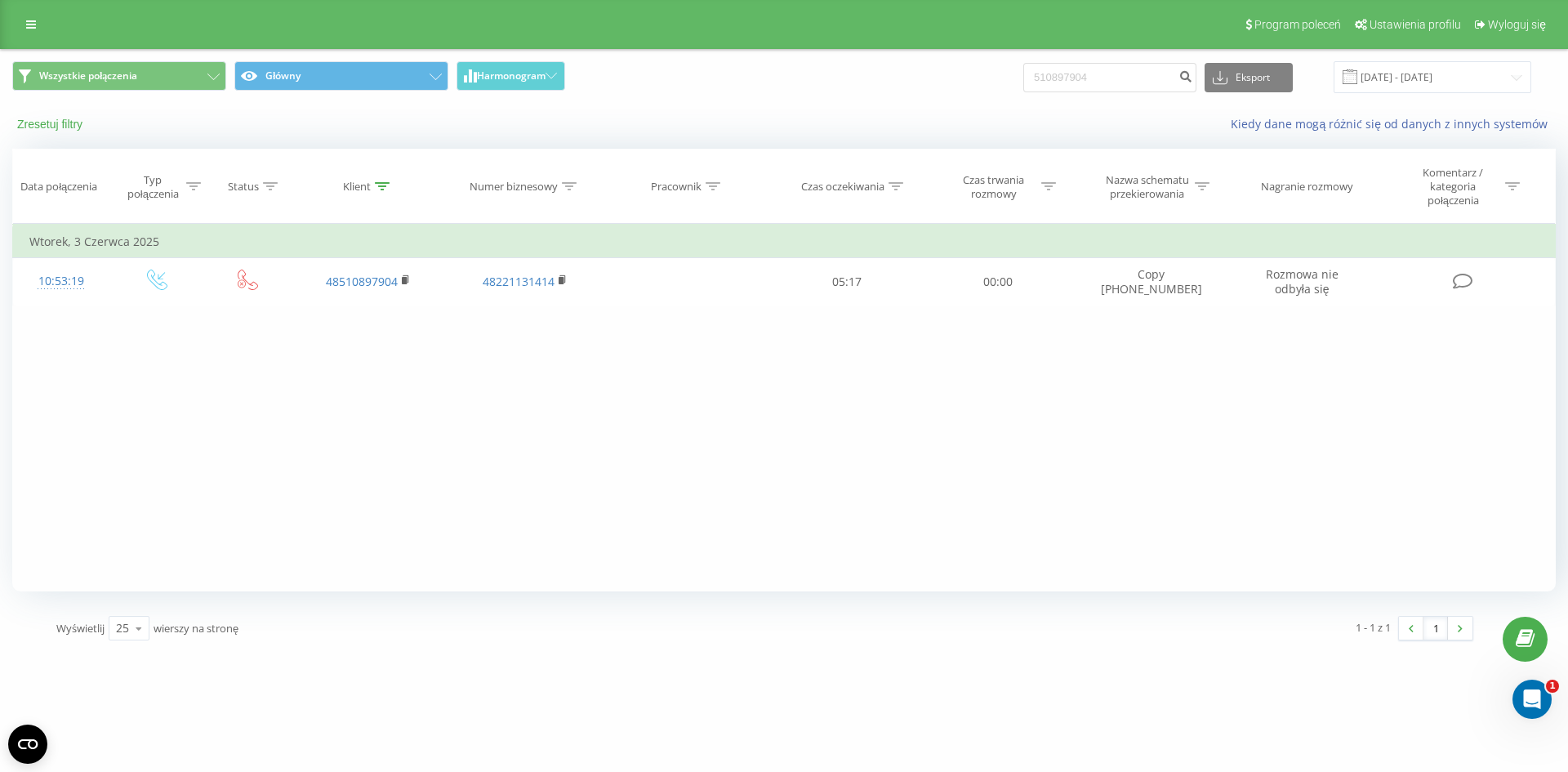
click at [76, 123] on button "Zresetuj filtry" at bounding box center [51, 124] width 79 height 15
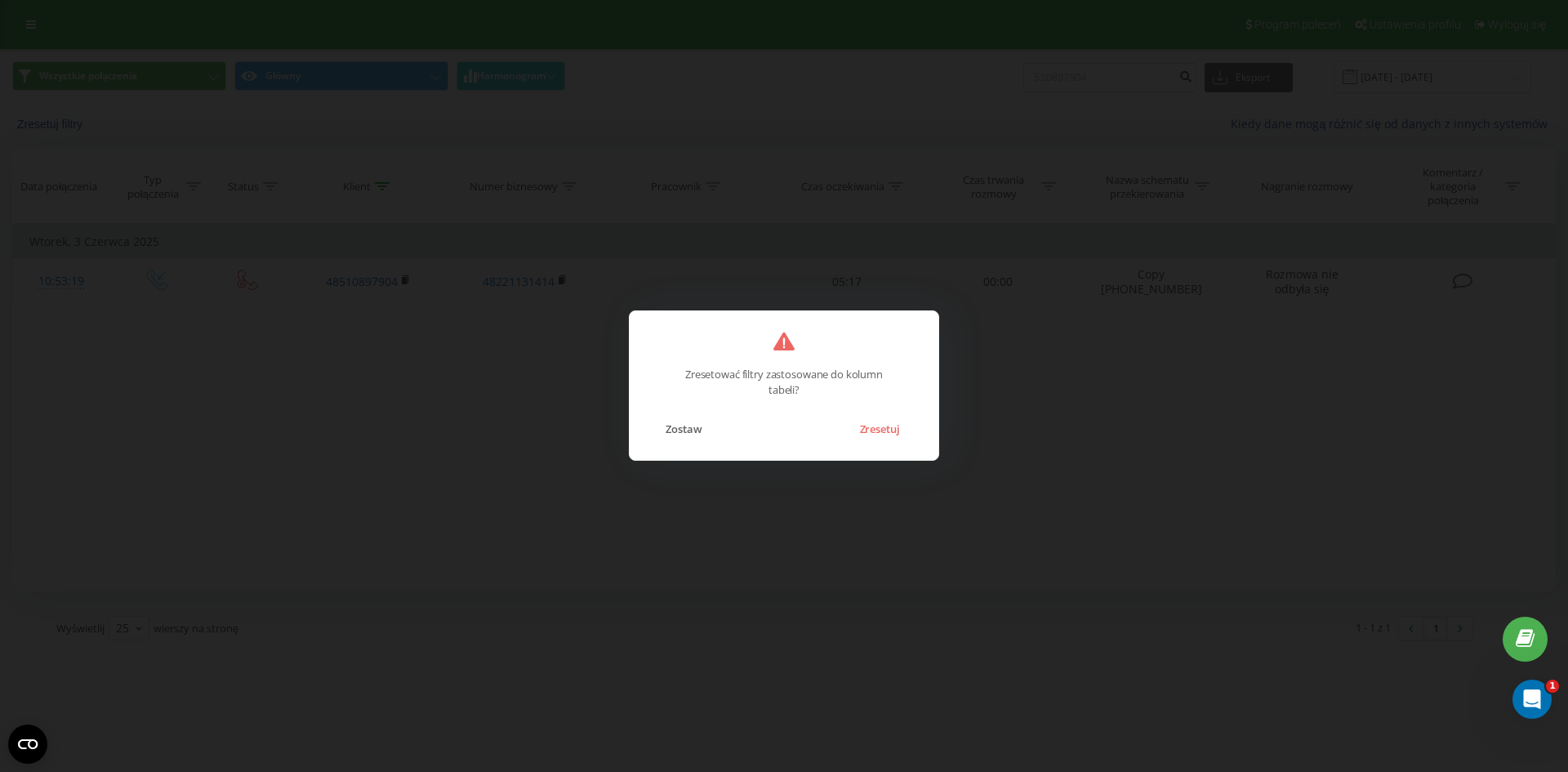
click at [875, 416] on div "Zostaw Zresetuj" at bounding box center [783, 419] width 276 height 41
click at [878, 430] on button "Zresetuj" at bounding box center [879, 429] width 56 height 22
